Goal: Task Accomplishment & Management: Manage account settings

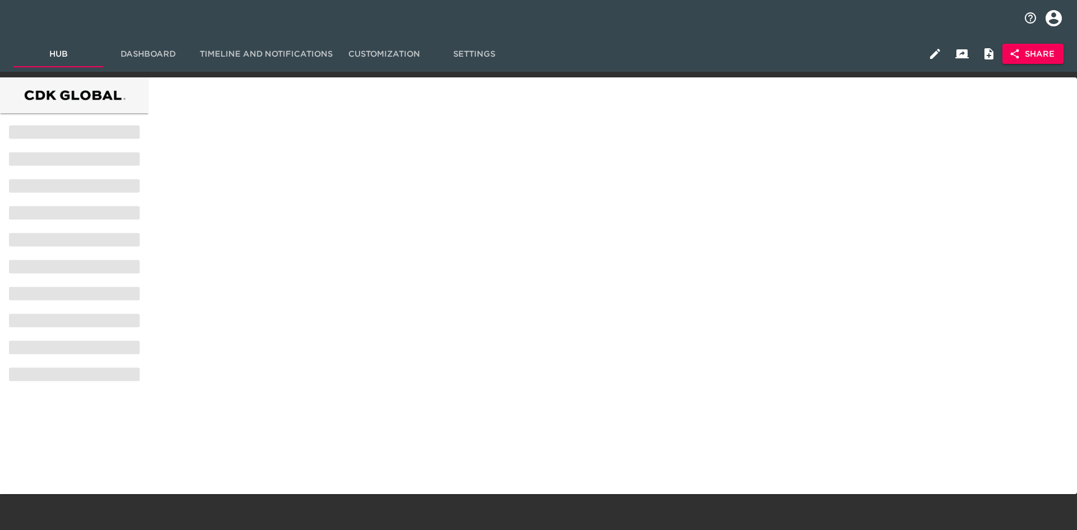
click at [1059, 20] on icon "profile" at bounding box center [1054, 18] width 16 height 16
click at [1025, 45] on li "Sign Out" at bounding box center [1032, 44] width 71 height 20
